Goal: Navigation & Orientation: Find specific page/section

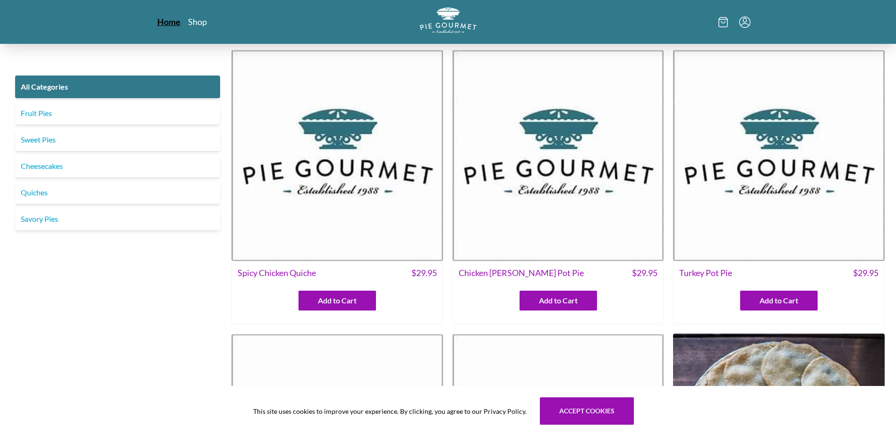
click at [175, 19] on link "Home" at bounding box center [168, 21] width 23 height 11
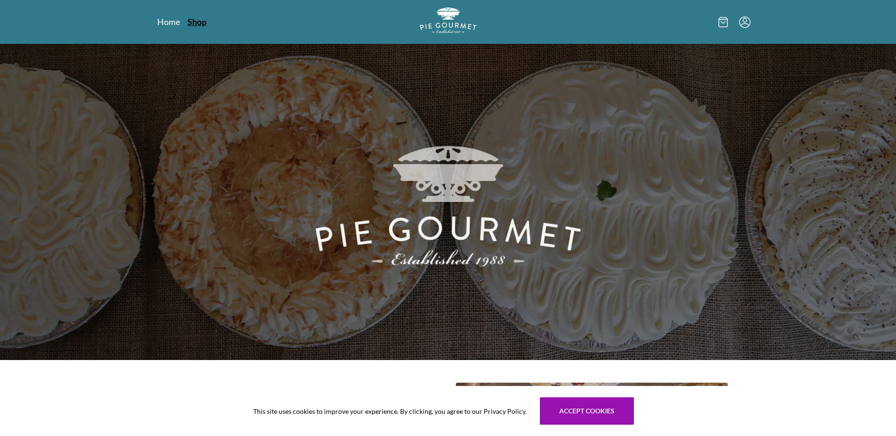
click at [192, 22] on link "Shop" at bounding box center [196, 21] width 19 height 11
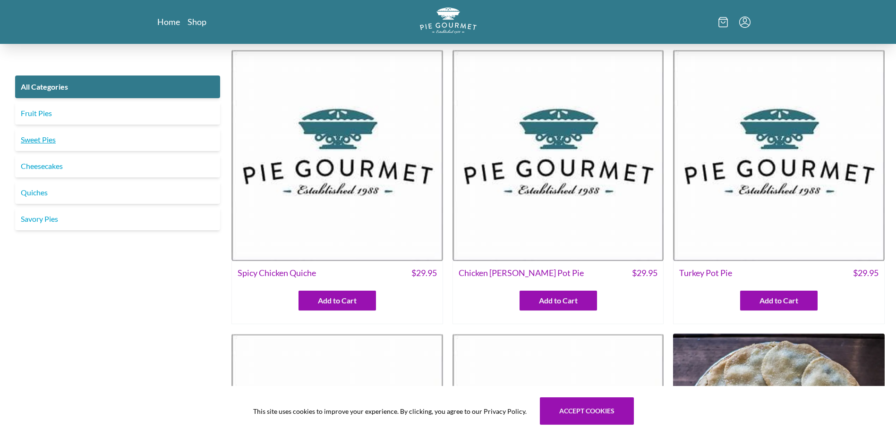
click at [53, 141] on link "Sweet Pies" at bounding box center [117, 139] width 205 height 23
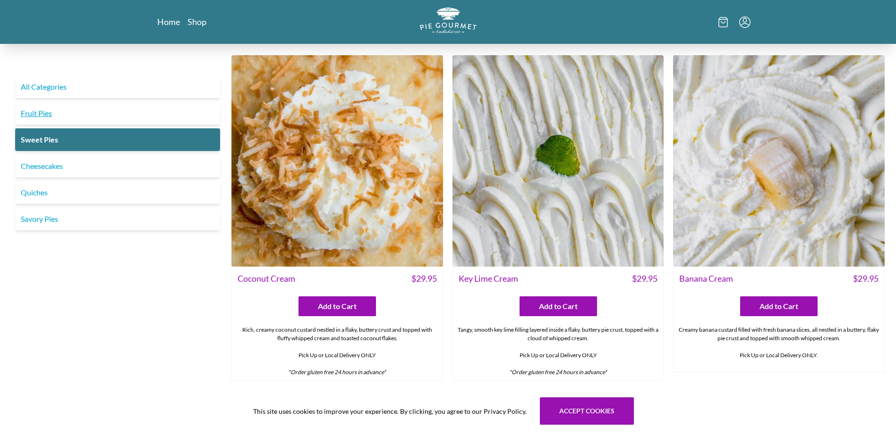
click at [60, 110] on link "Fruit Pies" at bounding box center [117, 113] width 205 height 23
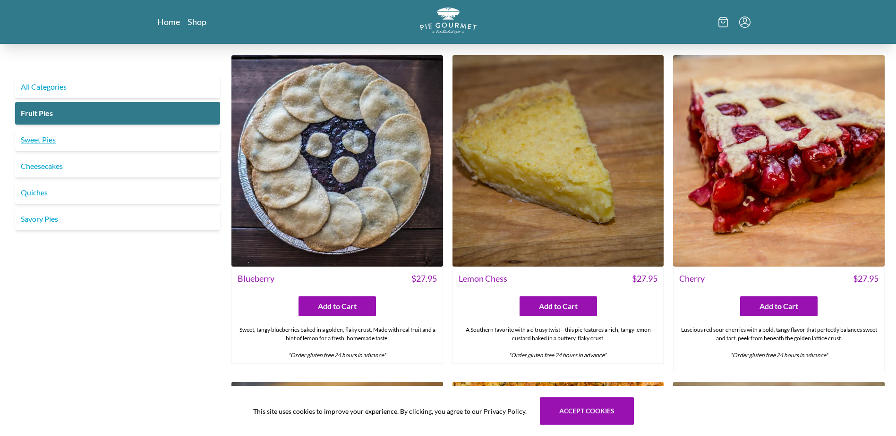
click at [43, 137] on link "Sweet Pies" at bounding box center [117, 139] width 205 height 23
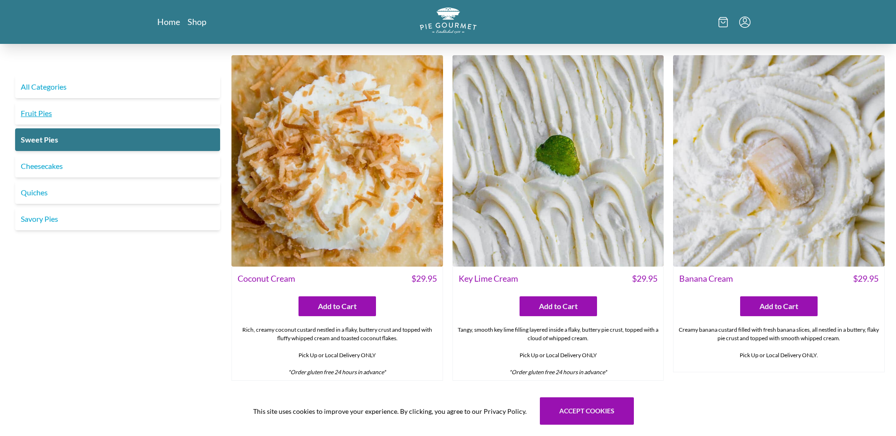
click at [89, 116] on link "Fruit Pies" at bounding box center [117, 113] width 205 height 23
